Goal: Task Accomplishment & Management: Complete application form

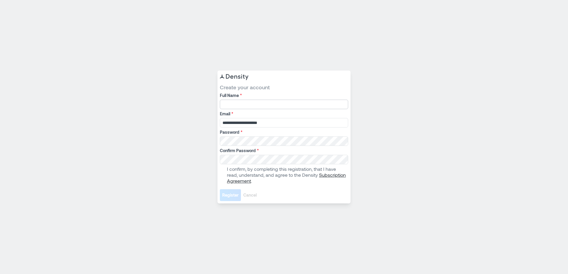
click at [250, 105] on input "Full Name *" at bounding box center [284, 105] width 128 height 10
click at [248, 101] on input "Full Name *" at bounding box center [284, 105] width 128 height 10
type input "**********"
click at [247, 136] on div "Password *" at bounding box center [284, 137] width 128 height 17
click at [221, 175] on span at bounding box center [222, 175] width 5 height 5
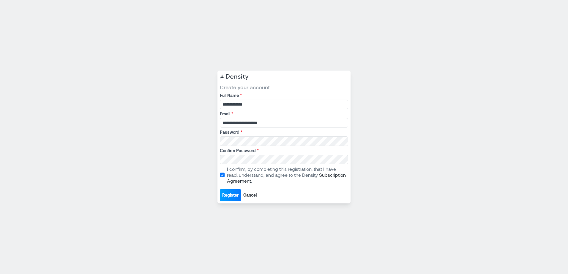
click at [228, 193] on span "Register" at bounding box center [230, 195] width 16 height 6
